Goal: Find specific page/section: Locate a particular part of the current website

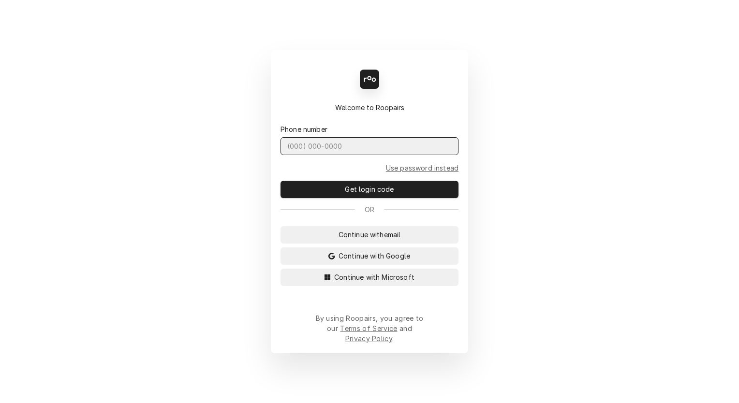
click at [311, 155] on input "Dynamic Content Wrapper" at bounding box center [369, 146] width 178 height 18
type input "(831) 682-0236"
click at [280, 181] on button "Get login code" at bounding box center [369, 189] width 178 height 17
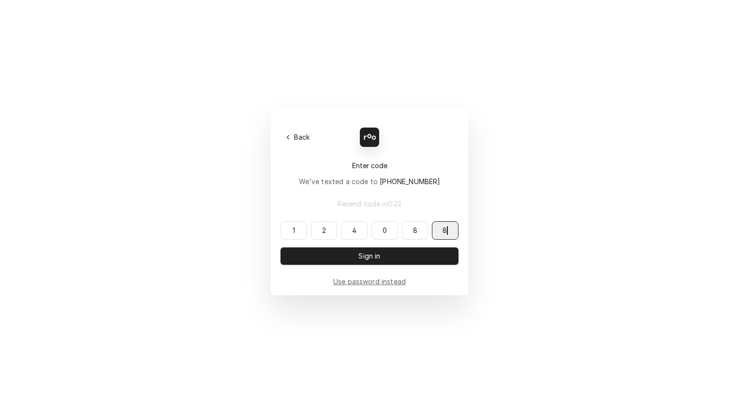
type input "124088"
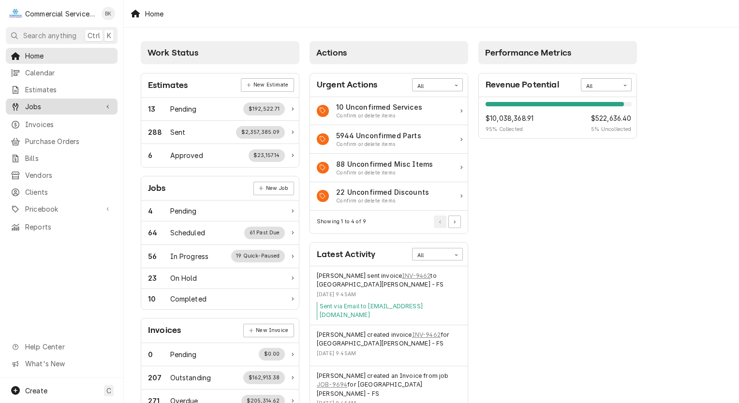
click at [47, 108] on div "Jobs" at bounding box center [62, 107] width 108 height 12
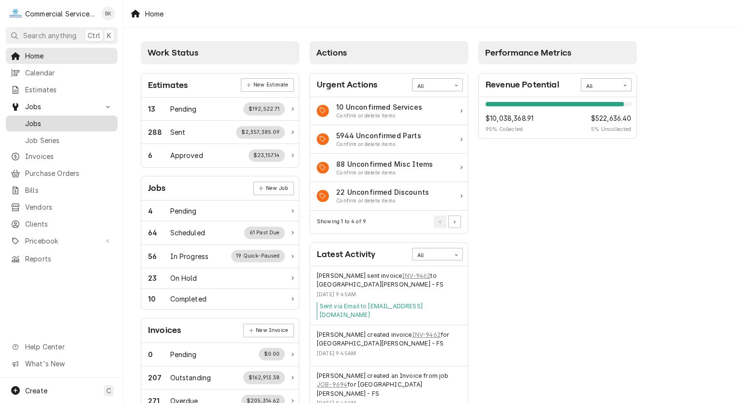
click at [42, 118] on span "Jobs" at bounding box center [68, 123] width 87 height 10
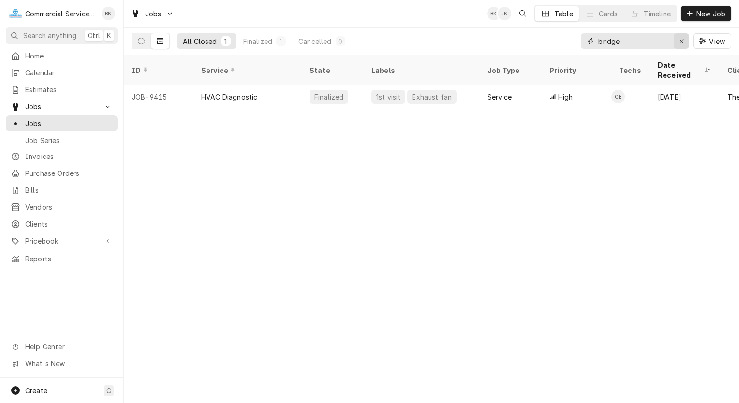
click at [682, 38] on icon "Erase input" at bounding box center [681, 41] width 5 height 7
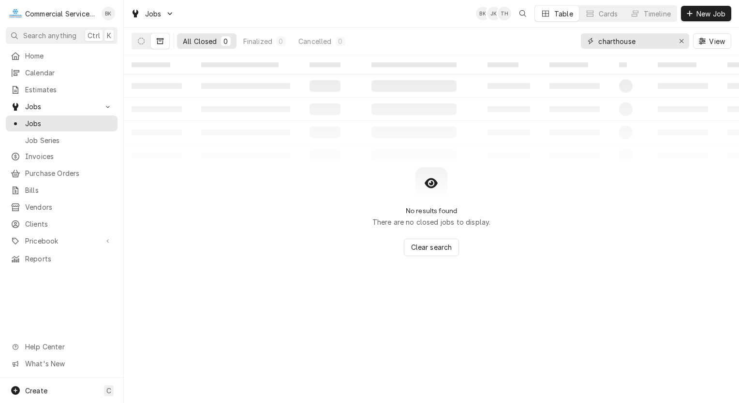
click at [615, 40] on input "charthouse" at bounding box center [634, 40] width 73 height 15
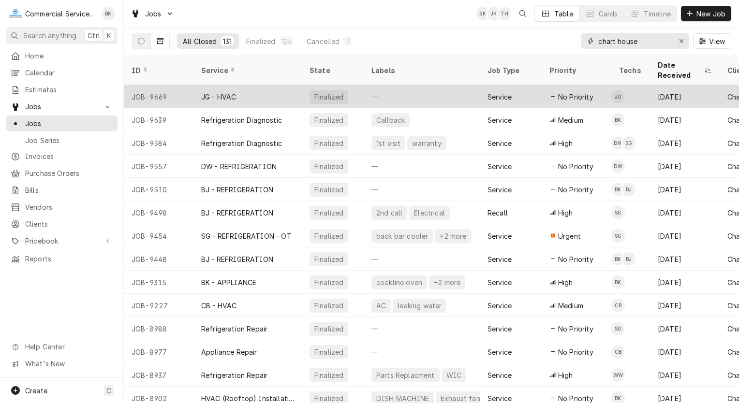
type input "chart house"
click at [627, 85] on td "JG" at bounding box center [630, 96] width 39 height 23
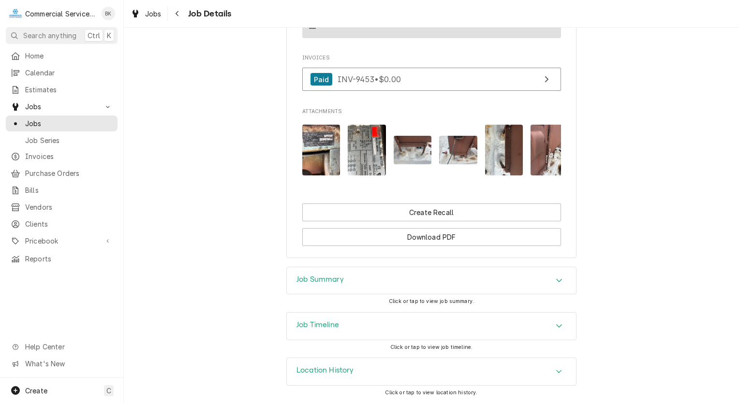
scroll to position [702, 0]
click at [323, 148] on img "Attachments" at bounding box center [321, 149] width 38 height 51
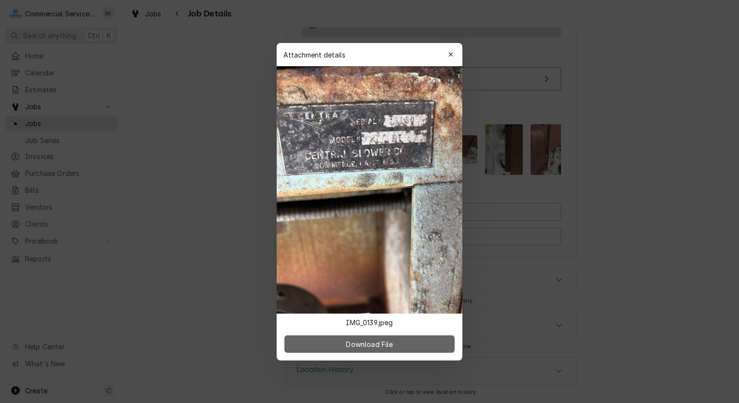
click at [383, 346] on span "Download File" at bounding box center [369, 344] width 51 height 10
click at [452, 54] on icon "button" at bounding box center [450, 54] width 5 height 7
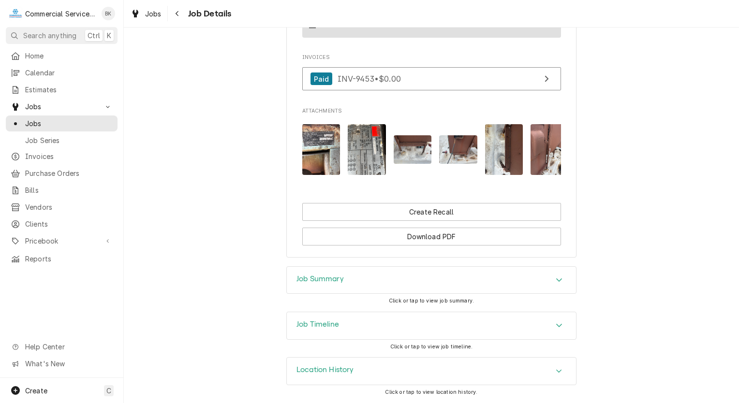
click at [363, 131] on img "Attachments" at bounding box center [367, 149] width 38 height 51
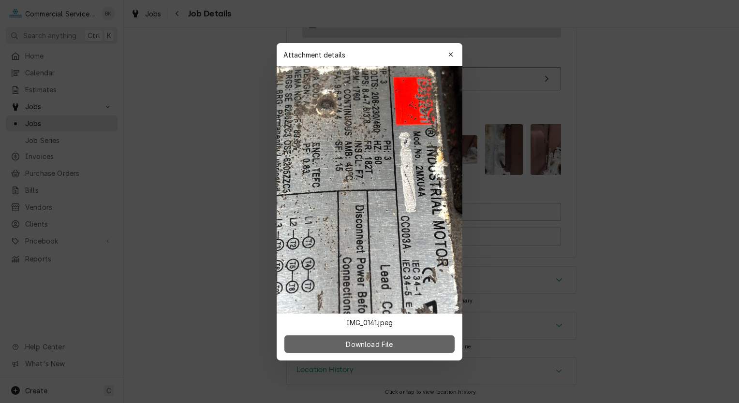
click at [358, 343] on span "Download File" at bounding box center [369, 344] width 51 height 10
